Goal: Transaction & Acquisition: Purchase product/service

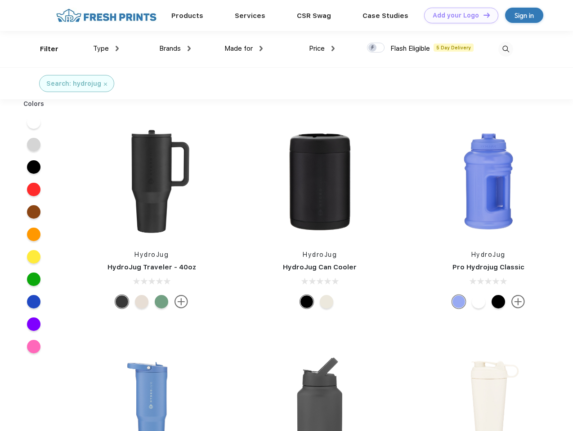
click at [457, 15] on link "Add your Logo Design Tool" at bounding box center [461, 16] width 74 height 16
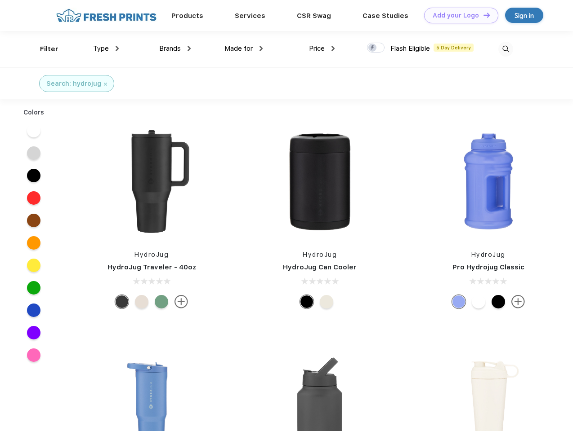
click at [43, 49] on div "Filter" at bounding box center [49, 49] width 18 height 10
click at [106, 49] on span "Type" at bounding box center [101, 48] width 16 height 8
click at [175, 49] on span "Brands" at bounding box center [170, 48] width 22 height 8
click at [244, 49] on span "Made for" at bounding box center [238, 48] width 28 height 8
click at [322, 49] on span "Price" at bounding box center [317, 48] width 16 height 8
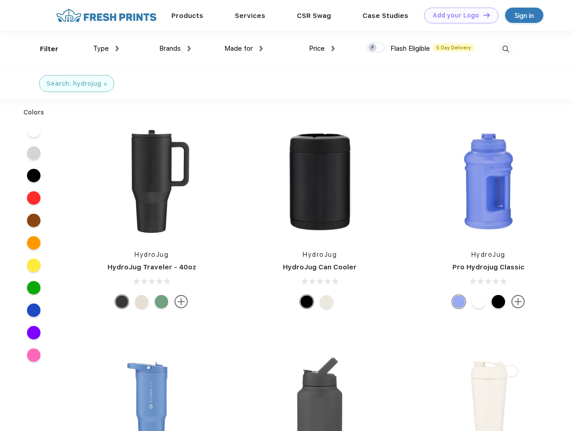
click at [376, 48] on div at bounding box center [376, 48] width 18 height 10
click at [373, 48] on input "checkbox" at bounding box center [370, 45] width 6 height 6
checkbox input "true"
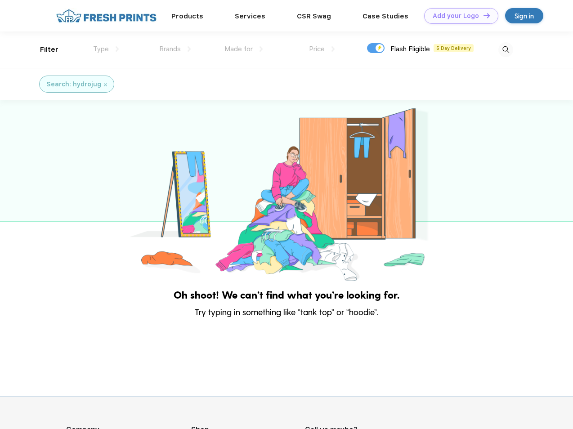
click at [505, 49] on img at bounding box center [505, 49] width 15 height 15
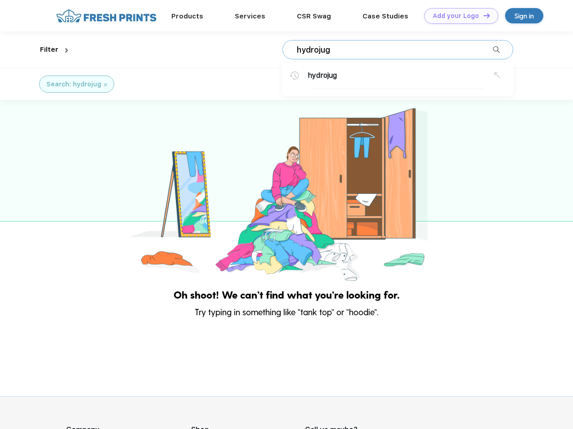
click at [34, 122] on div at bounding box center [286, 191] width 573 height 183
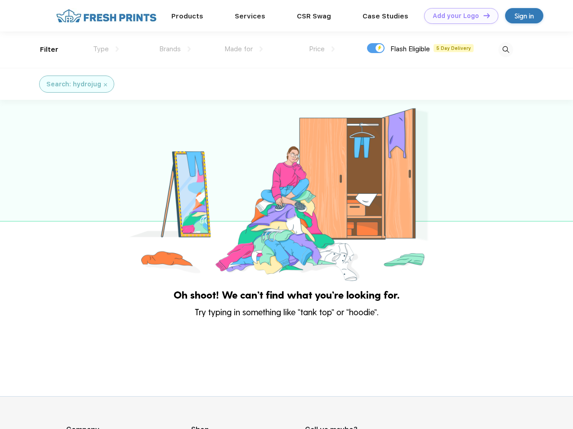
click at [34, 145] on div at bounding box center [286, 191] width 573 height 183
